Goal: Navigation & Orientation: Find specific page/section

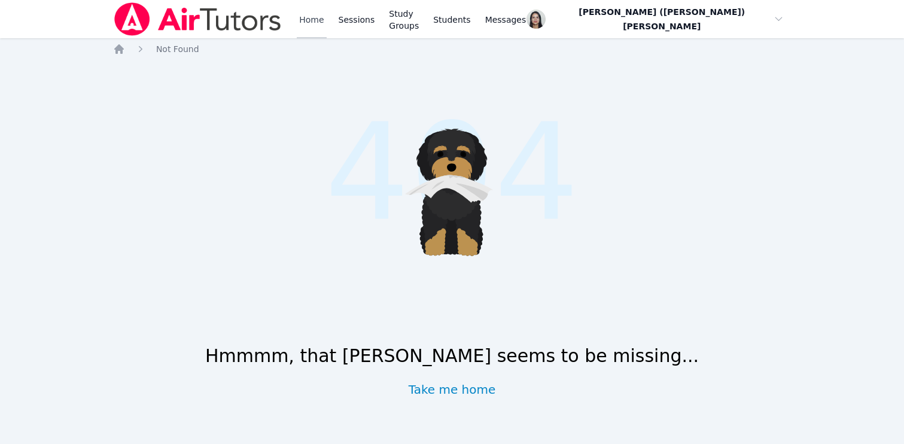
click at [299, 19] on link "Home" at bounding box center [311, 19] width 29 height 38
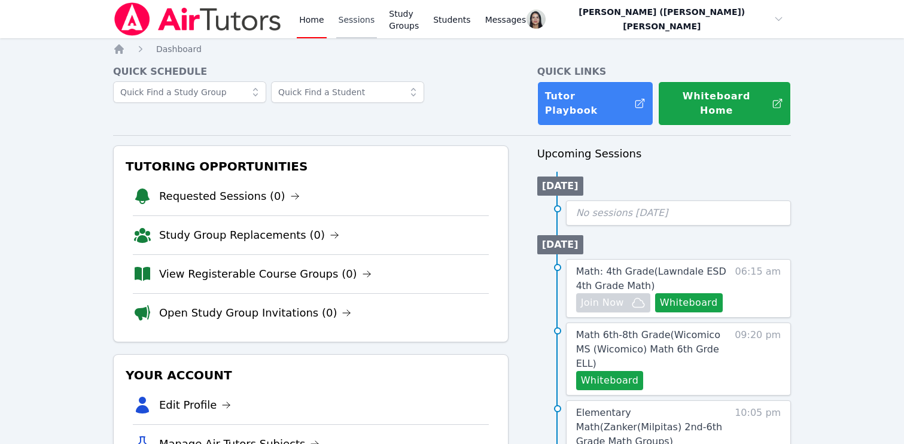
click at [299, 20] on link "Sessions" at bounding box center [356, 19] width 41 height 38
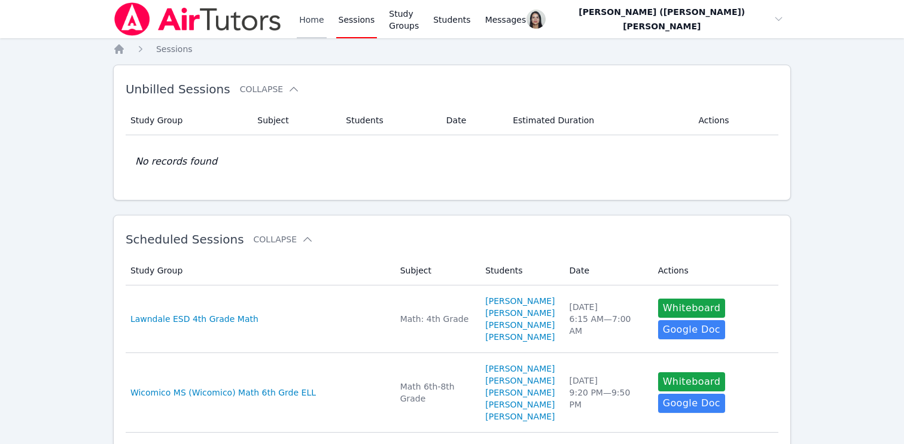
click at [299, 20] on link "Home" at bounding box center [311, 19] width 29 height 38
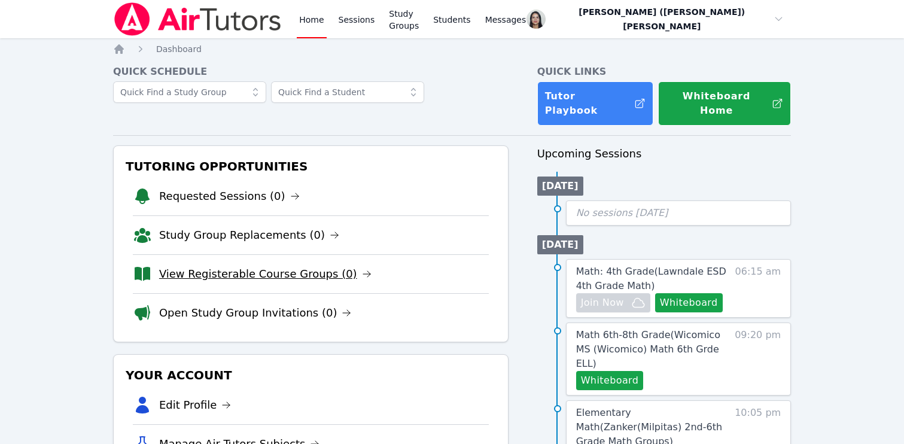
click at [299, 269] on link "View Registerable Course Groups (0)" at bounding box center [265, 274] width 212 height 17
